Goal: Information Seeking & Learning: Learn about a topic

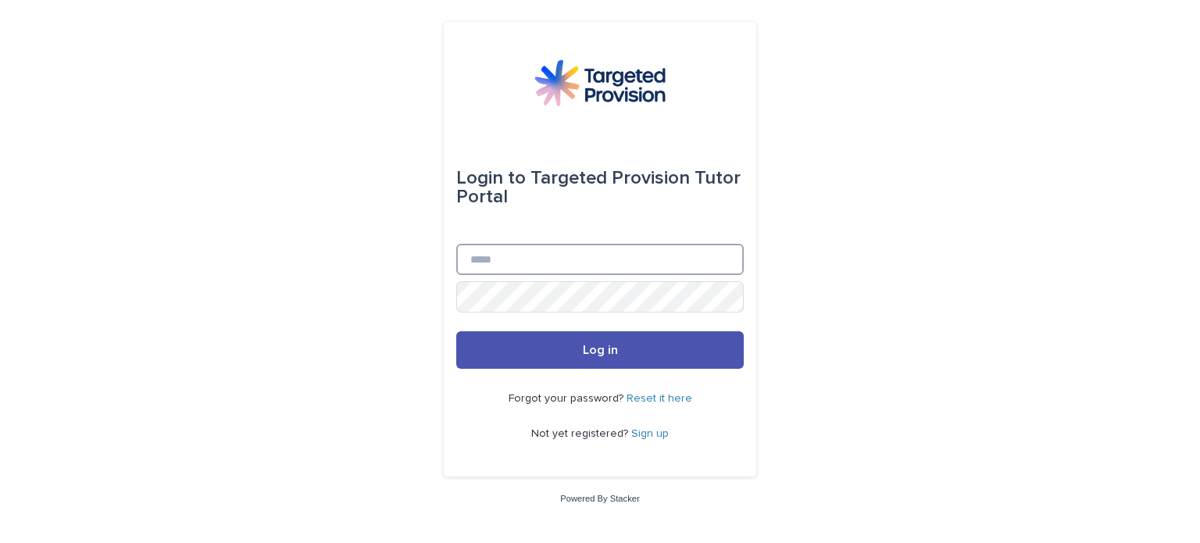
click at [503, 249] on input "Email" at bounding box center [600, 259] width 288 height 31
type input "**********"
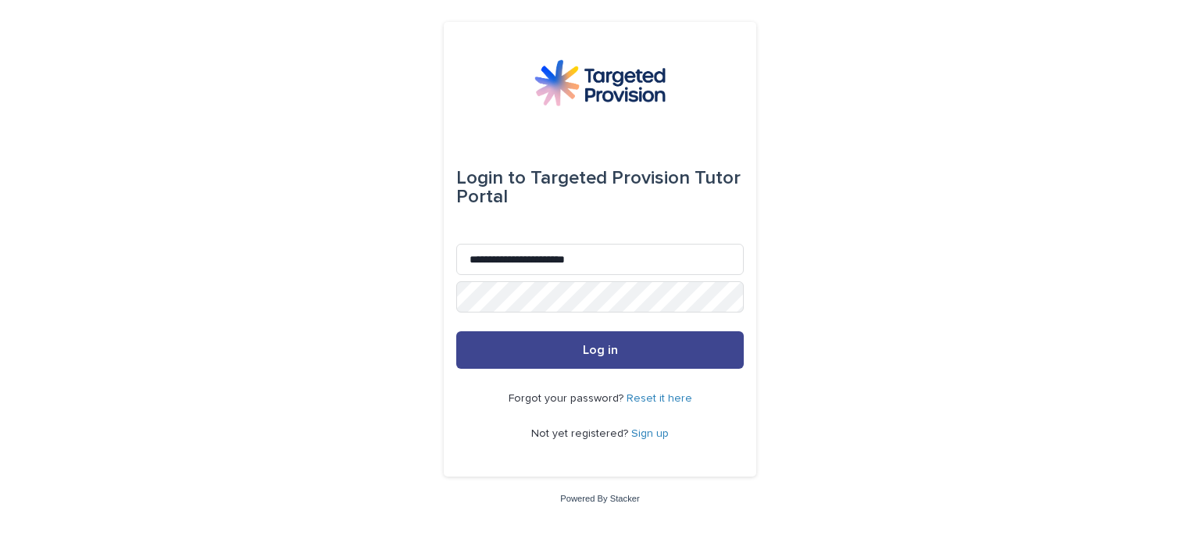
click at [604, 362] on button "Log in" at bounding box center [600, 350] width 288 height 38
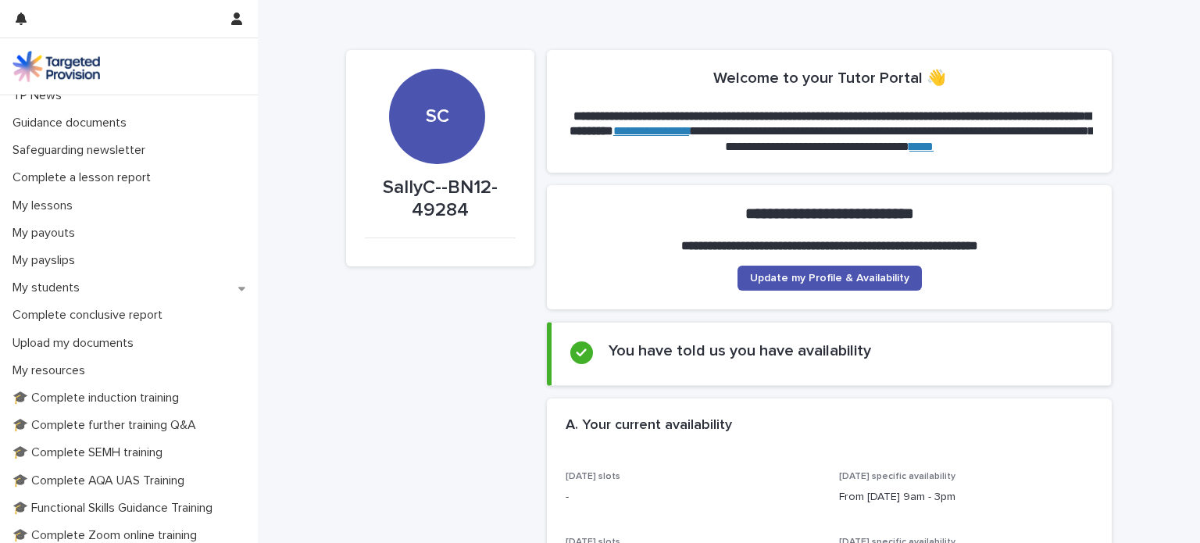
scroll to position [122, 0]
click at [59, 287] on p "My students" at bounding box center [49, 288] width 86 height 15
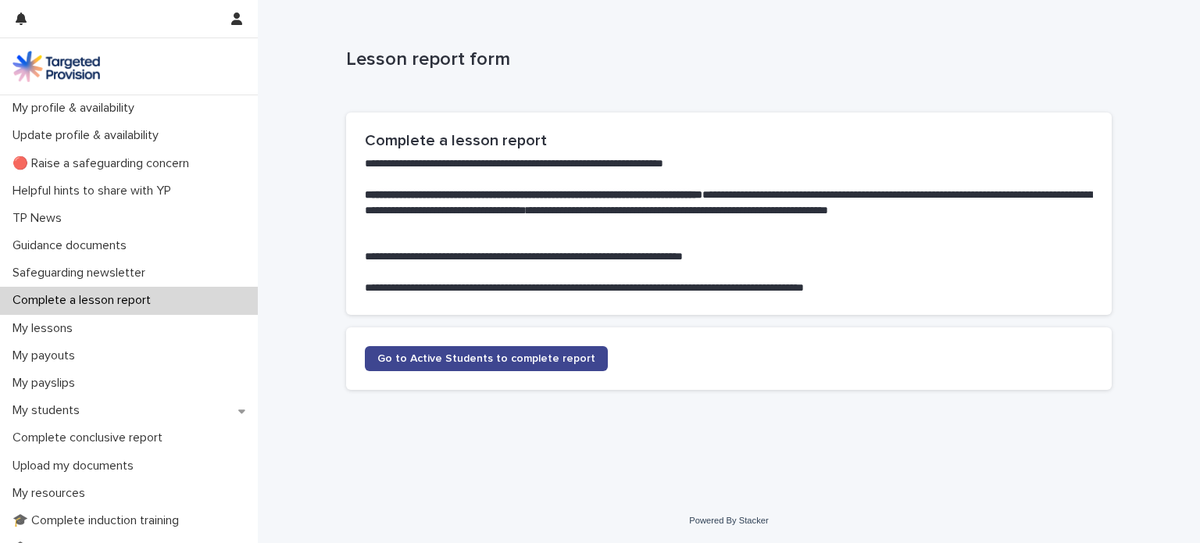
click at [505, 358] on span "Go to Active Students to complete report" at bounding box center [486, 358] width 218 height 11
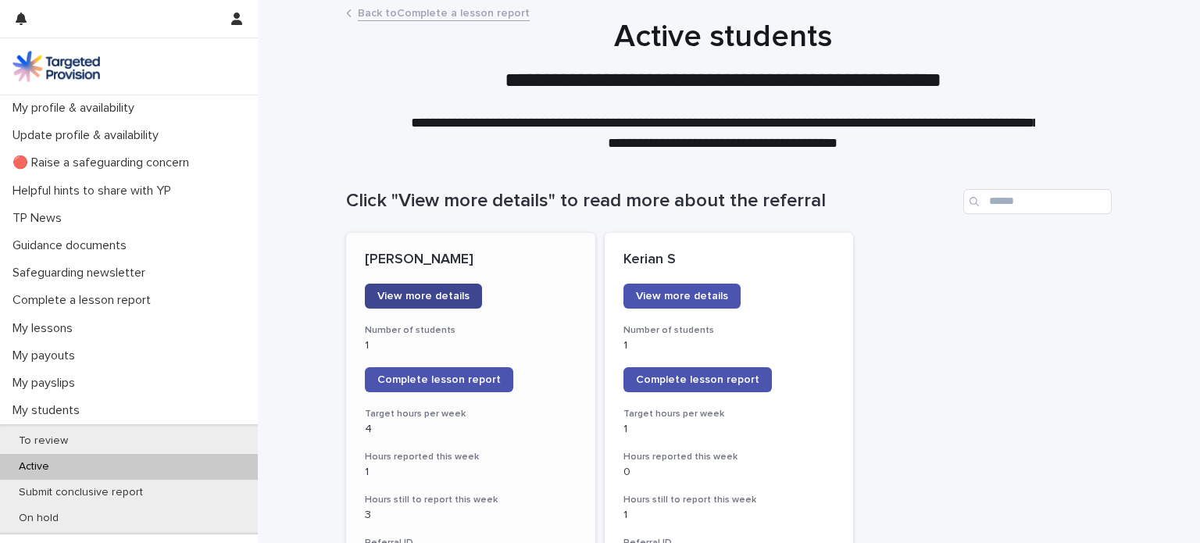
click at [415, 298] on span "View more details" at bounding box center [423, 296] width 92 height 11
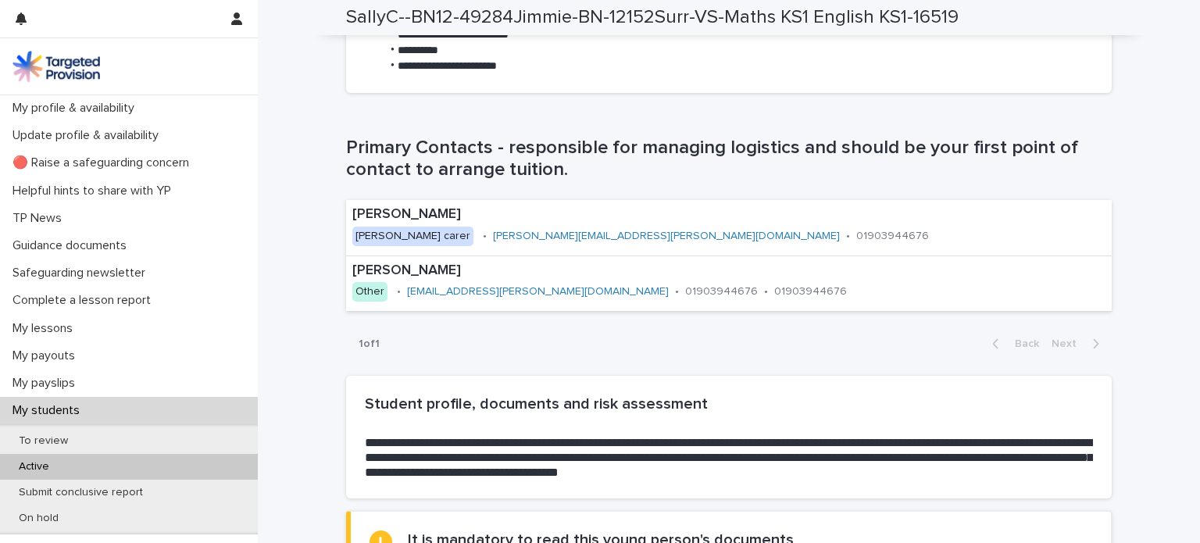
scroll to position [1391, 0]
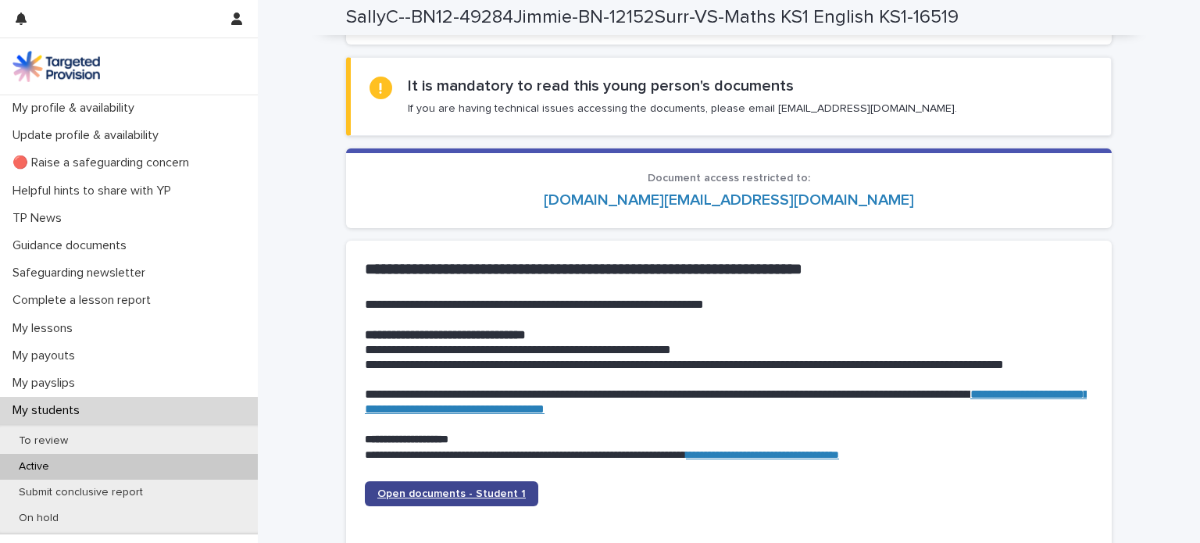
click at [459, 487] on link "Open documents - Student 1" at bounding box center [451, 493] width 173 height 25
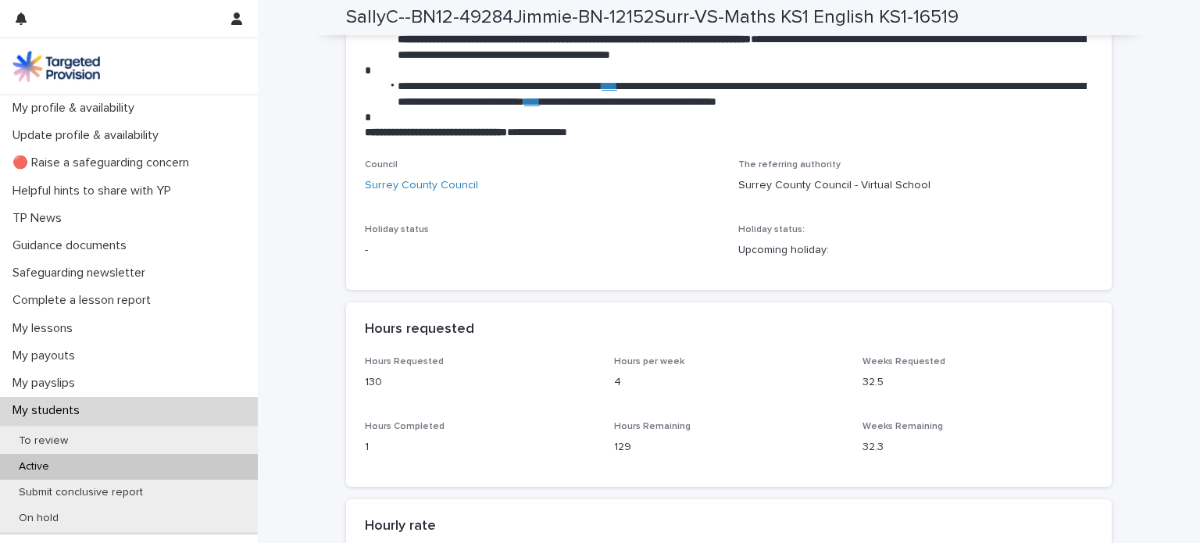
scroll to position [2615, 0]
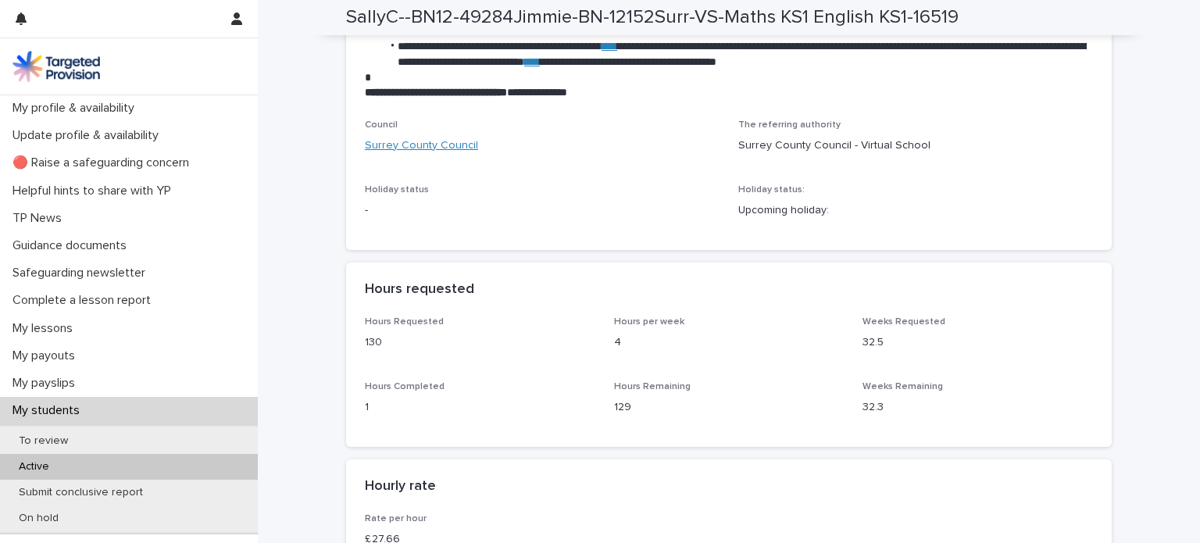
click at [441, 154] on link "Surrey County Council" at bounding box center [421, 146] width 113 height 16
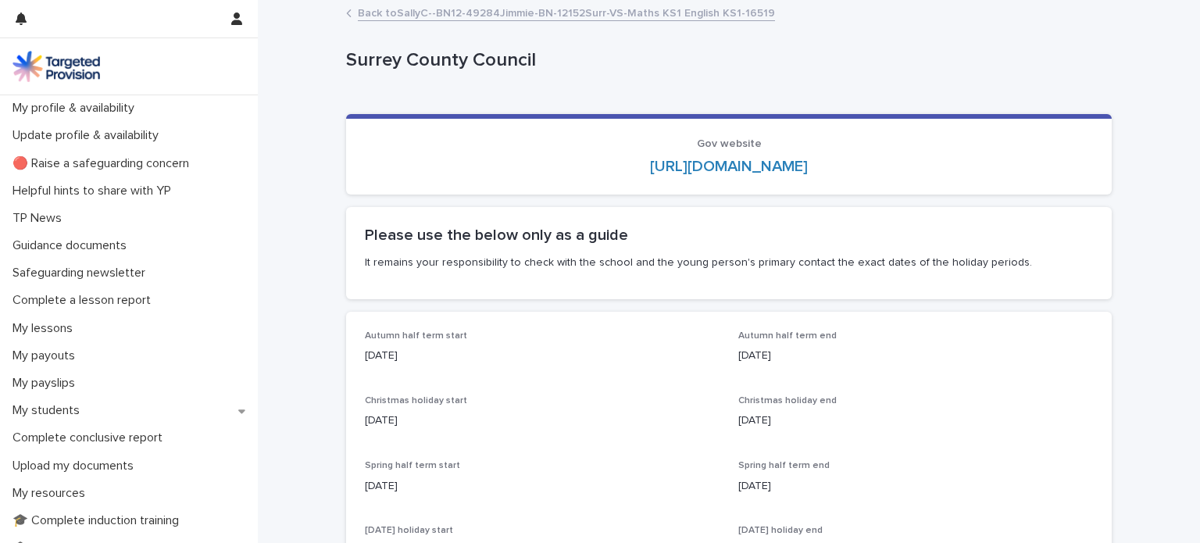
click at [346, 11] on icon at bounding box center [348, 13] width 5 height 8
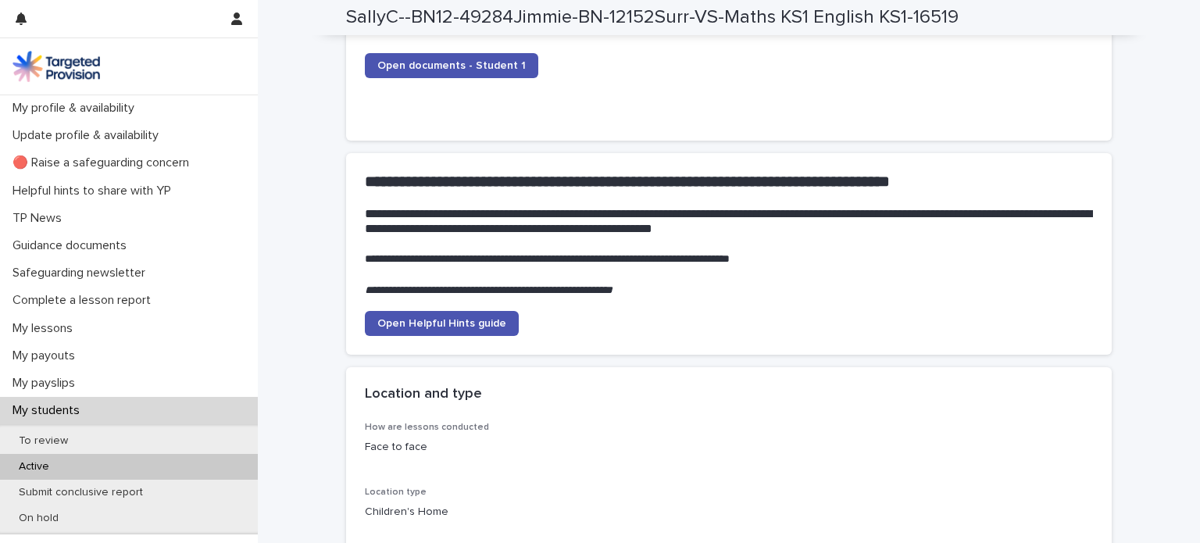
scroll to position [1808, 0]
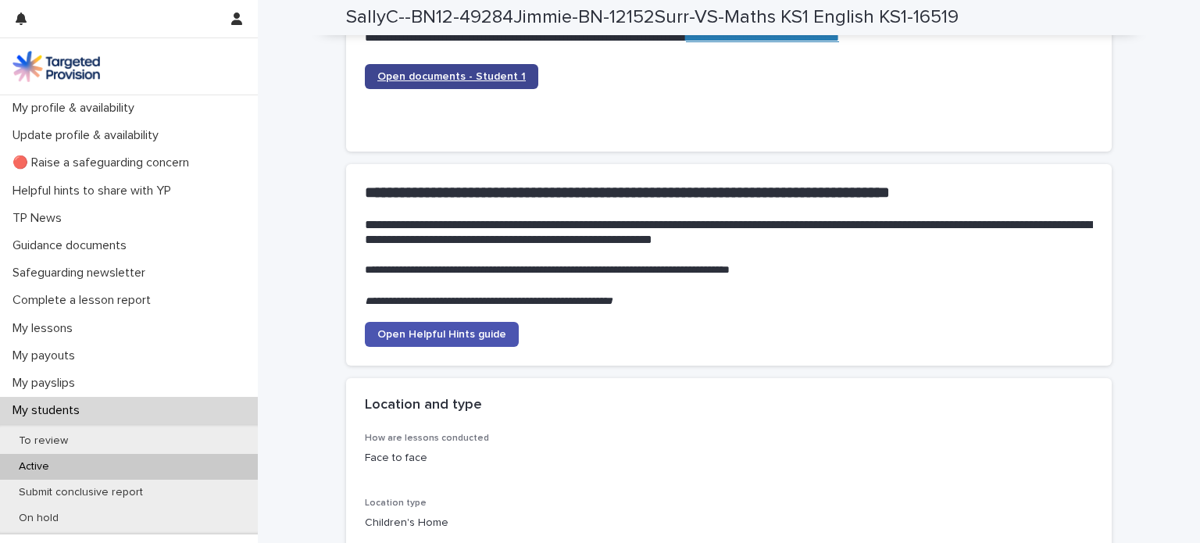
click at [484, 73] on span "Open documents - Student 1" at bounding box center [451, 76] width 148 height 11
click at [443, 68] on link "Open documents - Student 1" at bounding box center [451, 76] width 173 height 25
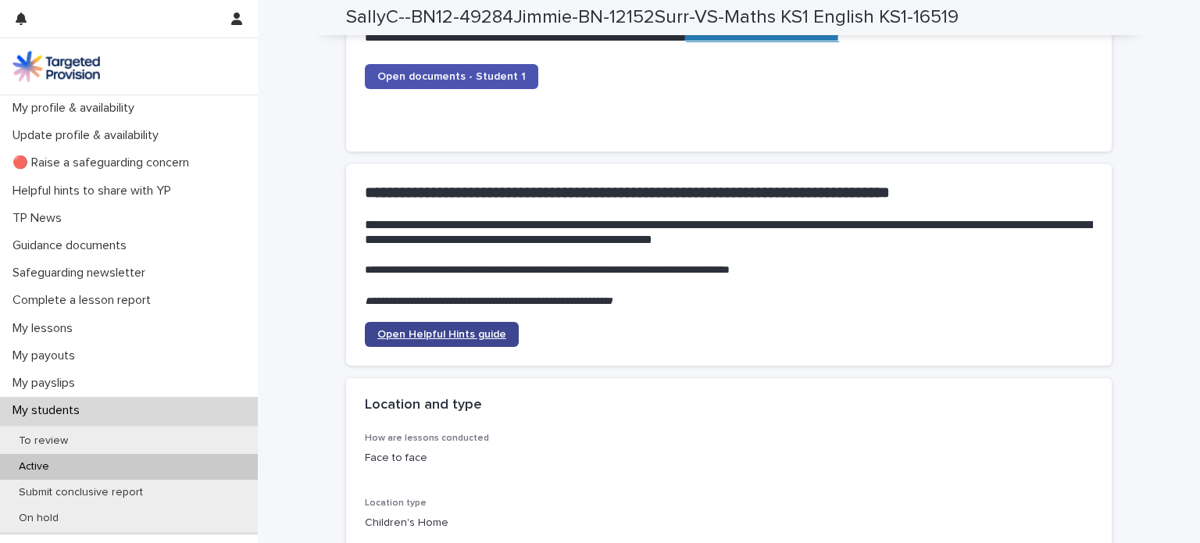
click at [400, 334] on span "Open Helpful Hints guide" at bounding box center [441, 334] width 129 height 11
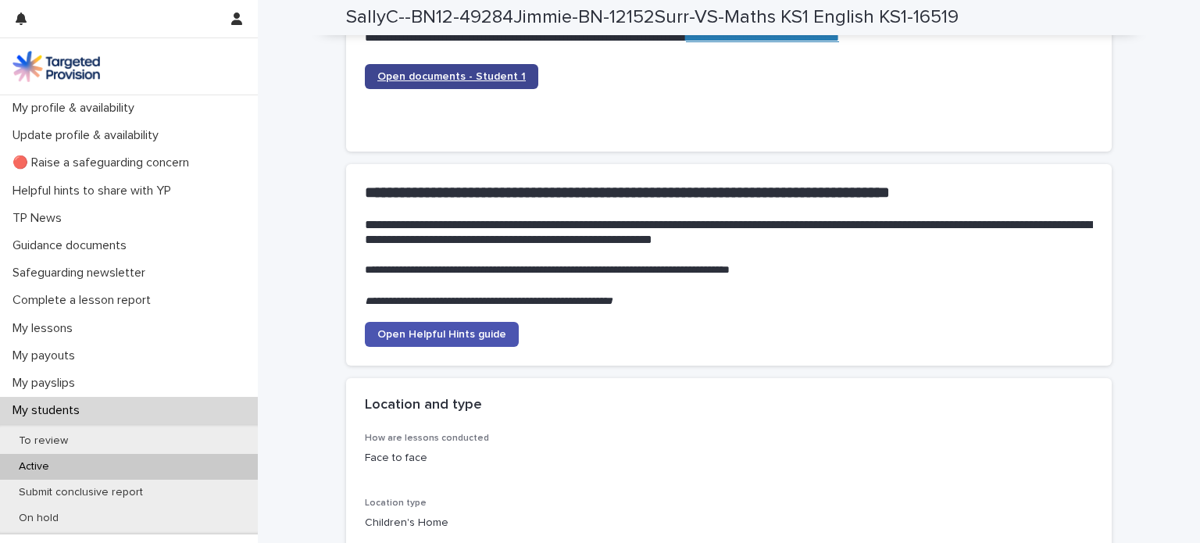
click at [469, 68] on link "Open documents - Student 1" at bounding box center [451, 76] width 173 height 25
click at [431, 77] on span "Open documents - Student 1" at bounding box center [451, 76] width 148 height 11
